Goal: Task Accomplishment & Management: Use online tool/utility

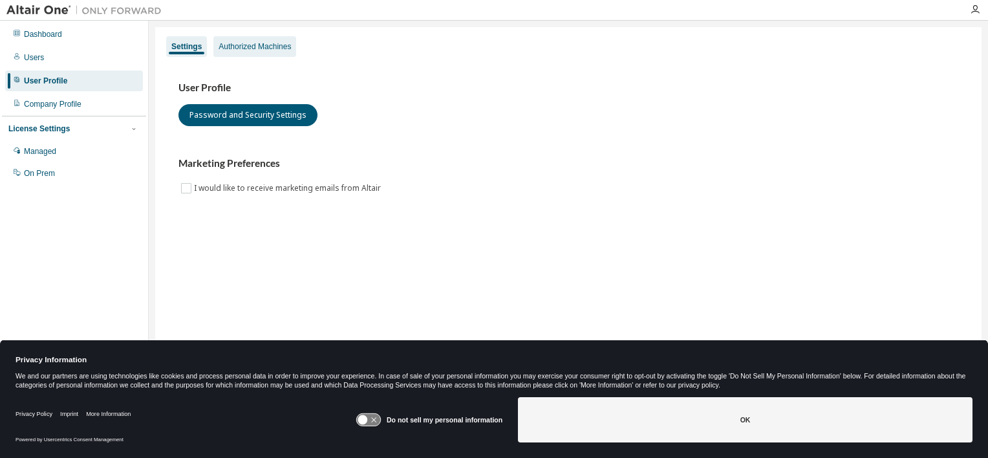
click at [261, 47] on div "Authorized Machines" at bounding box center [255, 46] width 72 height 10
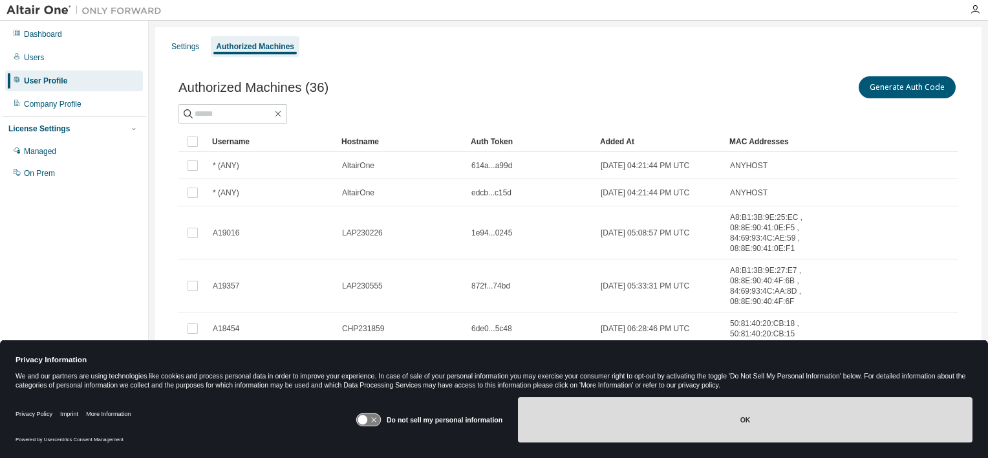
click at [777, 422] on button "OK" at bounding box center [745, 419] width 455 height 45
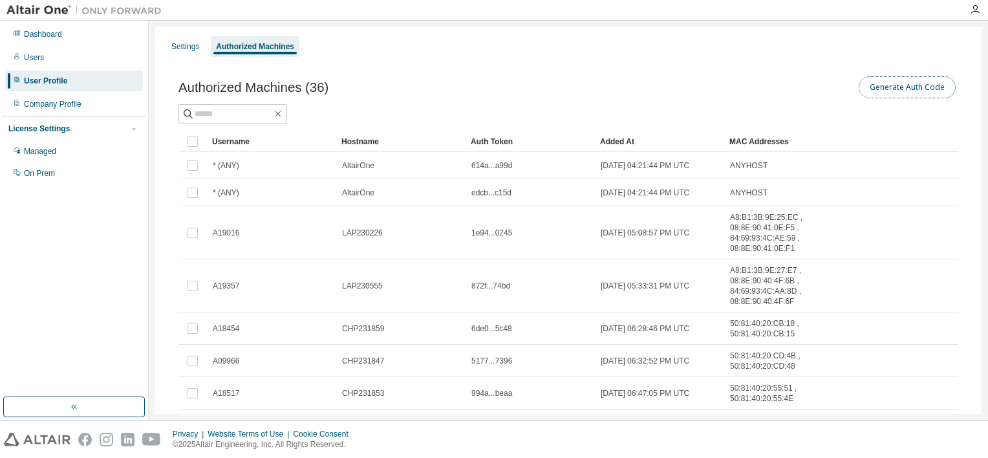
click at [916, 87] on button "Generate Auth Code" at bounding box center [907, 87] width 97 height 22
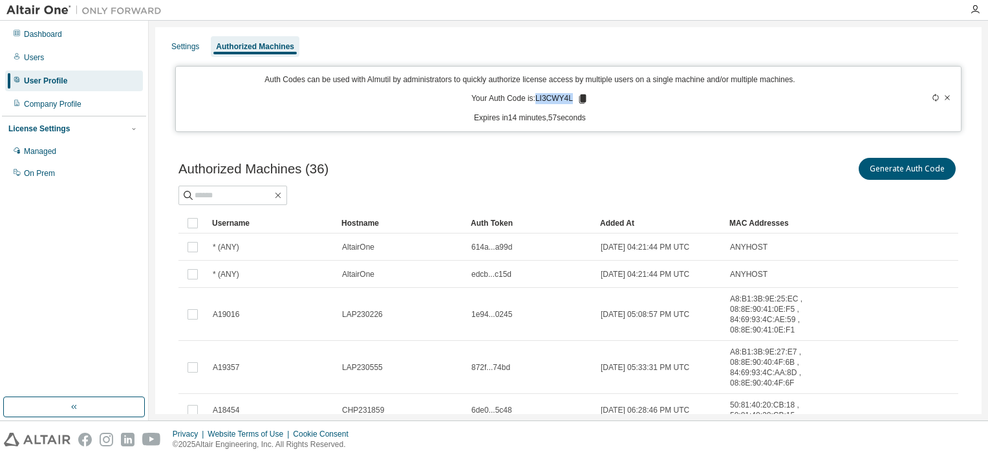
drag, startPoint x: 568, startPoint y: 96, endPoint x: 534, endPoint y: 96, distance: 33.6
click at [534, 96] on p "Your Auth Code is: LI3CWY4L" at bounding box center [529, 99] width 117 height 12
drag, startPoint x: 534, startPoint y: 96, endPoint x: 544, endPoint y: 98, distance: 10.0
copy p "LI3CWY4L"
click at [933, 98] on icon at bounding box center [936, 98] width 6 height 8
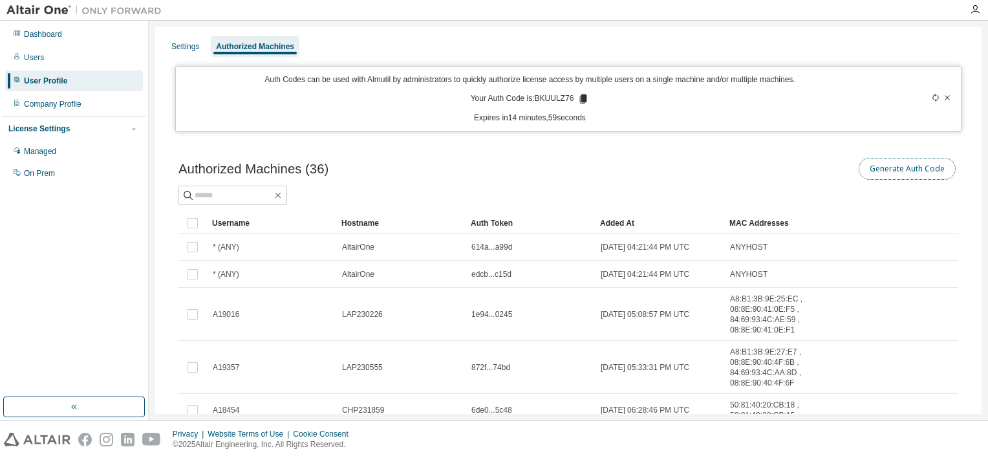
drag, startPoint x: 900, startPoint y: 166, endPoint x: 674, endPoint y: 193, distance: 227.3
click at [899, 166] on button "Generate Auth Code" at bounding box center [907, 169] width 97 height 22
drag, startPoint x: 571, startPoint y: 98, endPoint x: 533, endPoint y: 100, distance: 38.2
click at [533, 100] on p "Your Auth Code is: BKUULZ76" at bounding box center [530, 99] width 119 height 12
copy p "BKUULZ76"
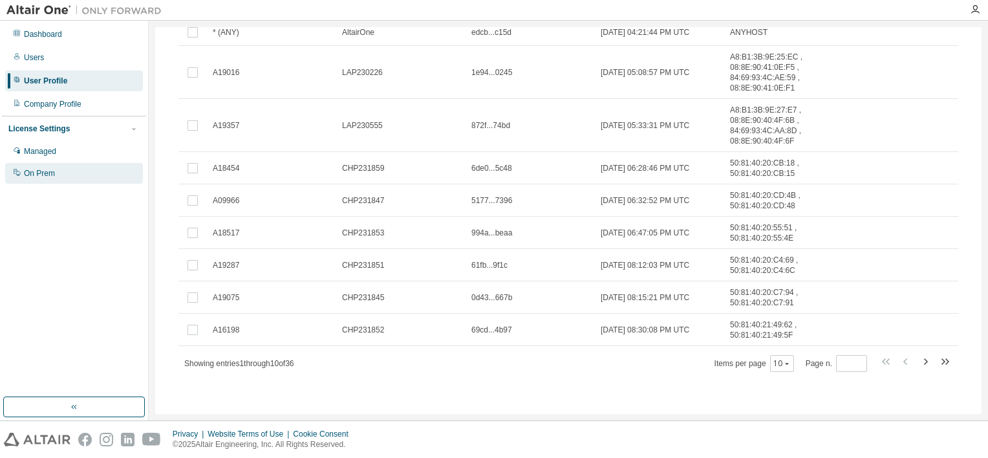
scroll to position [158, 0]
